Goal: Book appointment/travel/reservation

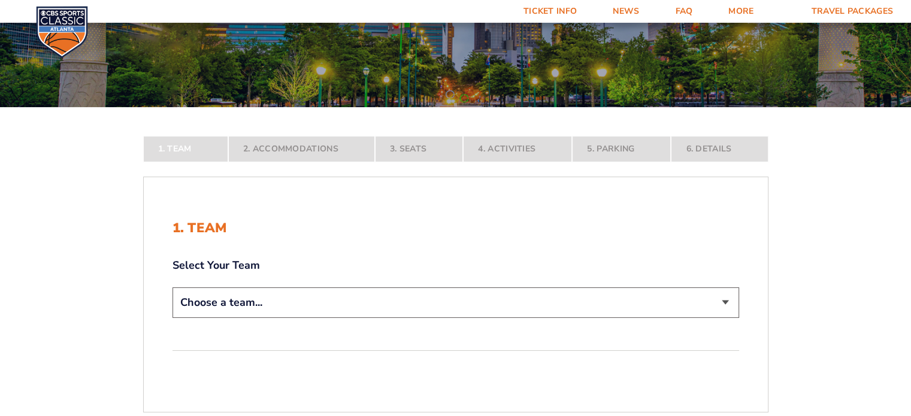
scroll to position [120, 0]
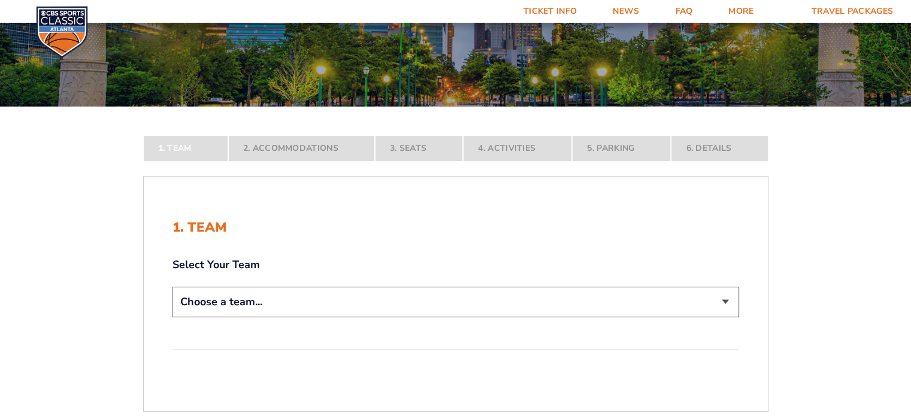
click at [725, 301] on select "Choose a team... [US_STATE] Wildcats [US_STATE] State Buckeyes [US_STATE] Tar H…" at bounding box center [455, 302] width 566 height 31
select select "12956"
click at [172, 317] on select "Choose a team... [US_STATE] Wildcats [US_STATE] State Buckeyes [US_STATE] Tar H…" at bounding box center [455, 302] width 566 height 31
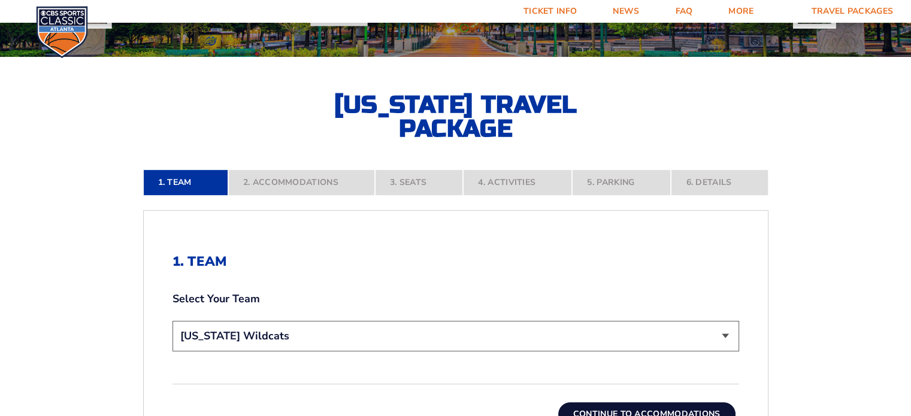
scroll to position [240, 0]
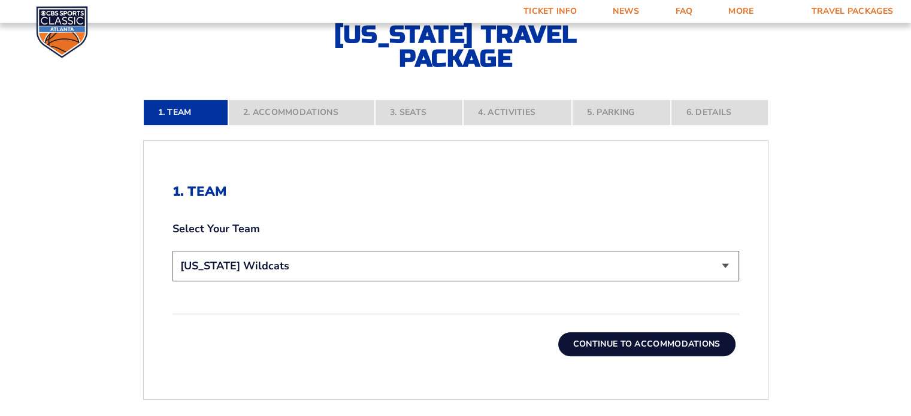
click at [623, 341] on button "Continue To Accommodations" at bounding box center [646, 344] width 177 height 24
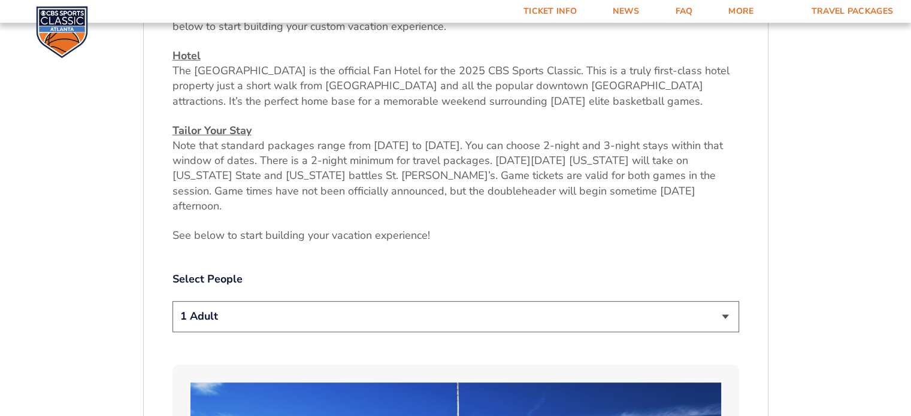
scroll to position [436, 0]
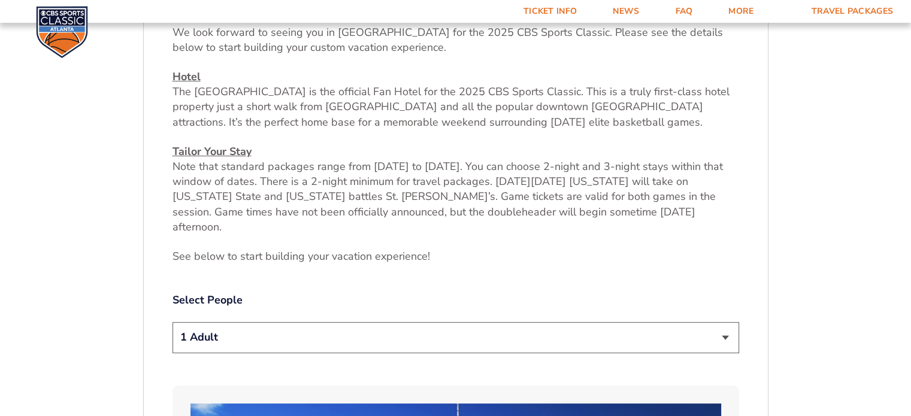
click at [724, 322] on select "1 Adult 2 Adults 3 Adults 4 Adults 2 Adults + 1 Child 2 Adults + 2 Children 2 A…" at bounding box center [455, 337] width 566 height 31
select select "2 Adults"
click at [172, 322] on select "1 Adult 2 Adults 3 Adults 4 Adults 2 Adults + 1 Child 2 Adults + 2 Children 2 A…" at bounding box center [455, 337] width 566 height 31
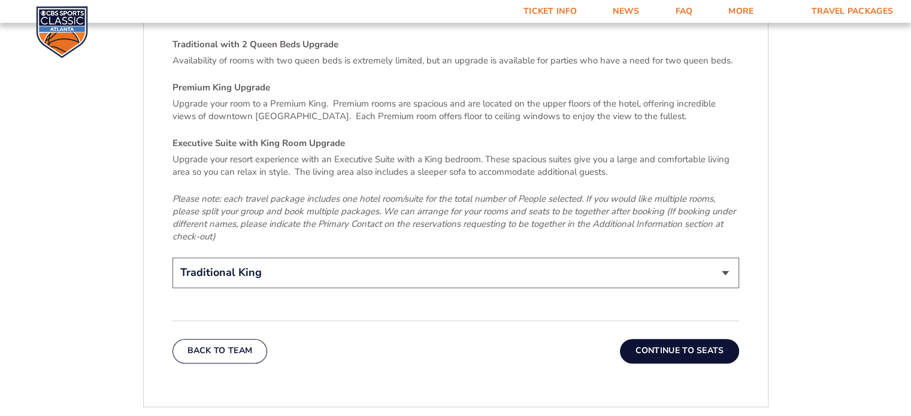
scroll to position [1813, 0]
click at [723, 257] on select "Traditional King Traditional with 2 Queen Beds Upgrade (+$45 per night) Premium…" at bounding box center [455, 272] width 566 height 31
select select "Traditional with 2 Queen Beds Upgrade"
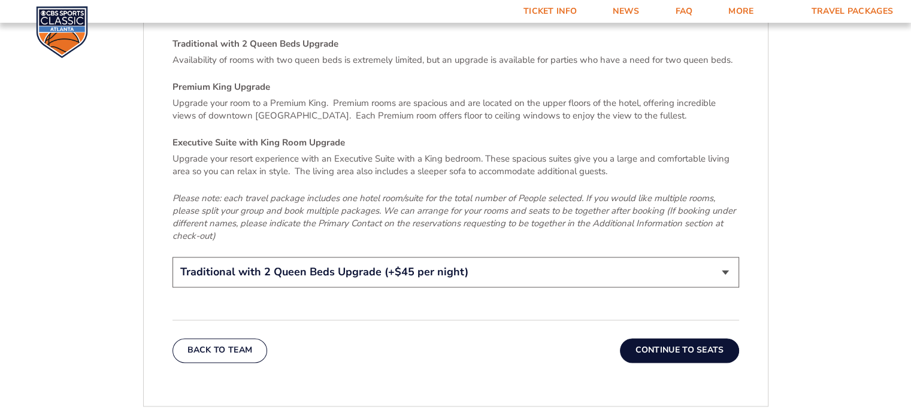
click at [172, 257] on select "Traditional King Traditional with 2 Queen Beds Upgrade (+$45 per night) Premium…" at bounding box center [455, 272] width 566 height 31
click at [658, 338] on button "Continue To Seats" at bounding box center [679, 350] width 119 height 24
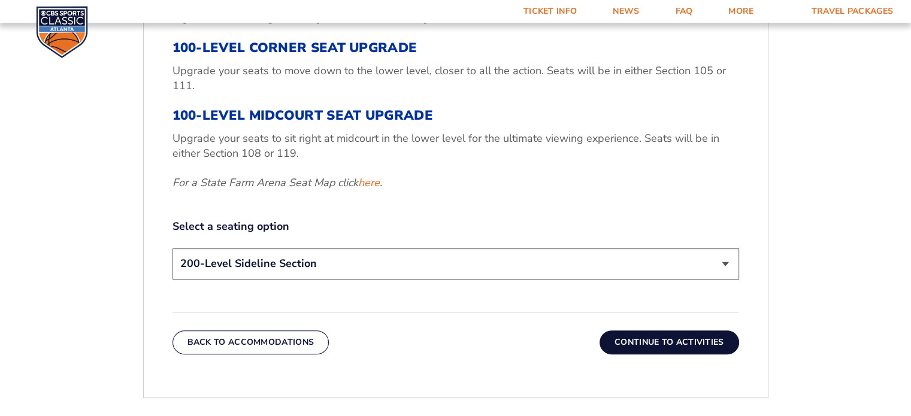
scroll to position [496, 0]
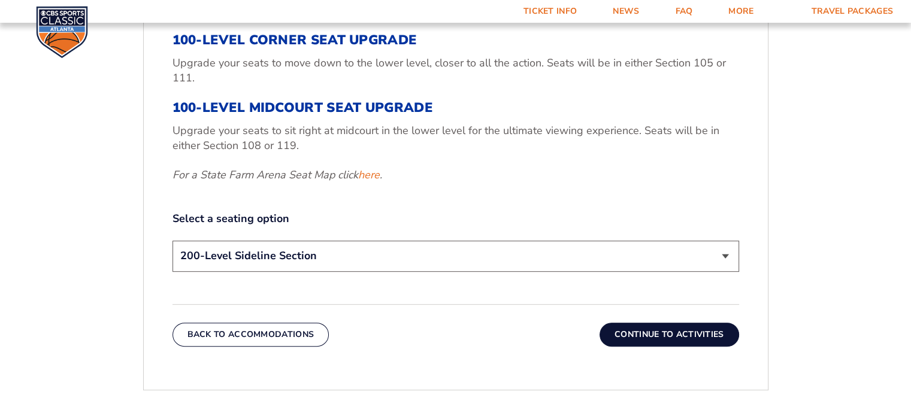
click at [726, 256] on select "200-Level Sideline Section 100-Level Corner Seat Upgrade (+$120 per person) 100…" at bounding box center [455, 256] width 566 height 31
click at [172, 241] on select "200-Level Sideline Section 100-Level Corner Seat Upgrade (+$120 per person) 100…" at bounding box center [455, 256] width 566 height 31
click at [640, 328] on button "Continue To Activities" at bounding box center [669, 335] width 140 height 24
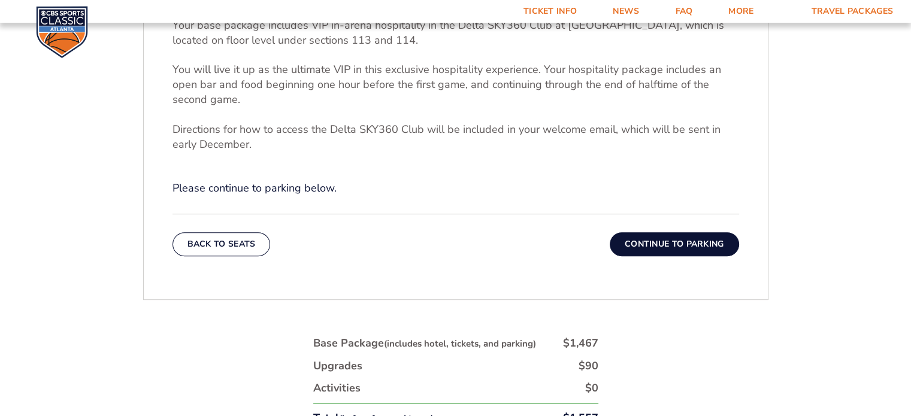
scroll to position [436, 0]
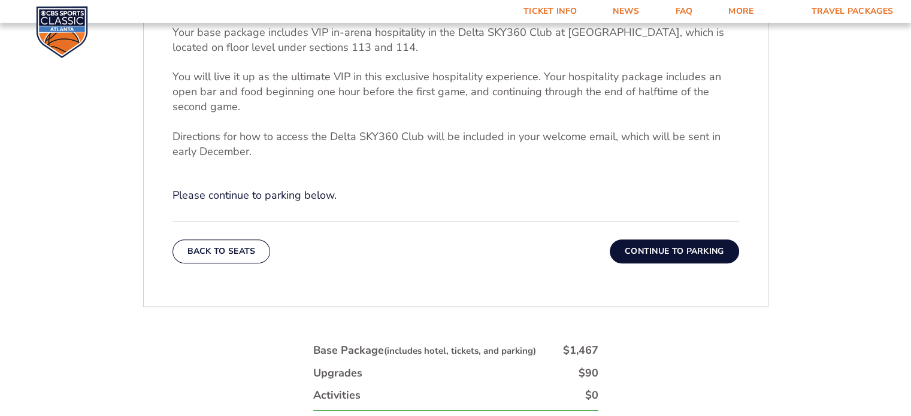
click at [652, 253] on button "Continue To Parking" at bounding box center [674, 252] width 129 height 24
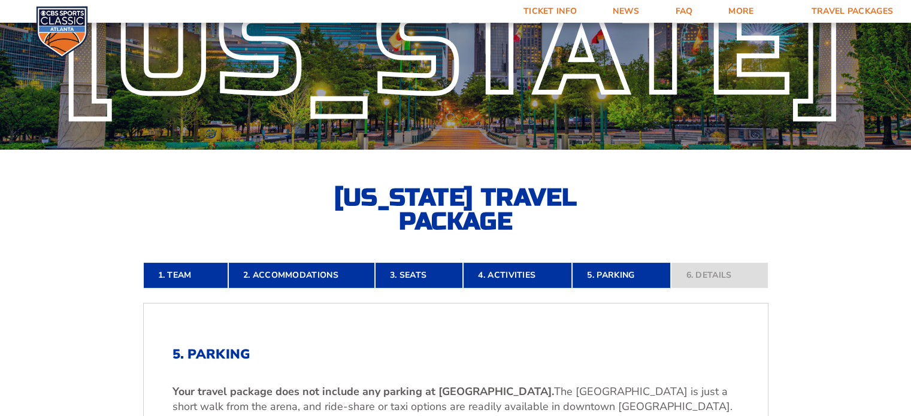
scroll to position [0, 0]
